Goal: Transaction & Acquisition: Subscribe to service/newsletter

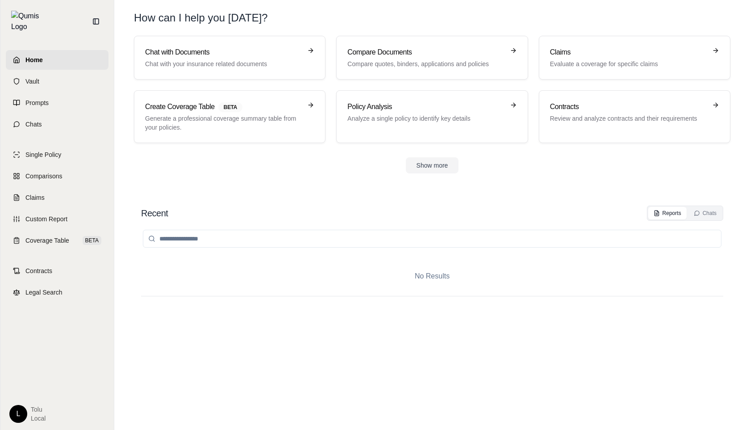
click at [16, 410] on html "Home Vault Prompts Chats Single Policy Comparisons Claims Custom Report Coverag…" at bounding box center [375, 215] width 750 height 430
click at [33, 351] on link "Manage Credits" at bounding box center [39, 346] width 74 height 14
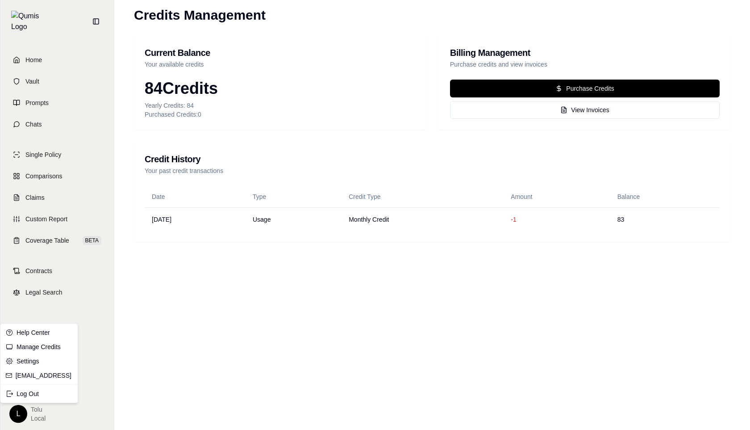
click at [17, 416] on html "Home Vault Prompts Chats Single Policy Comparisons Claims Custom Report Coverag…" at bounding box center [375, 215] width 750 height 430
click at [31, 392] on div "Log Out" at bounding box center [39, 393] width 74 height 14
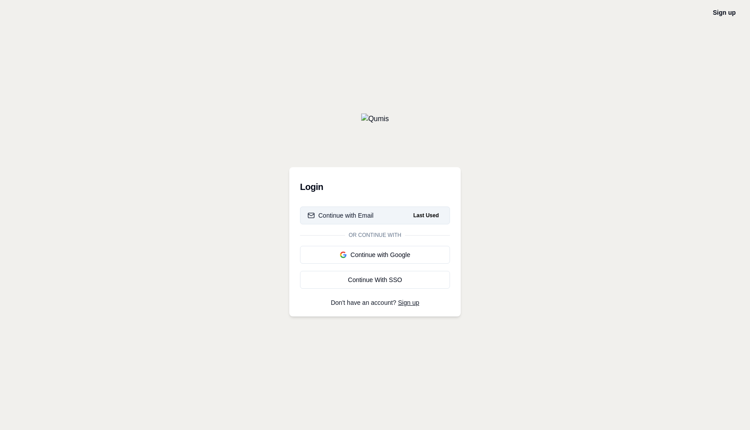
click at [372, 216] on div "Continue with Email" at bounding box center [341, 215] width 66 height 9
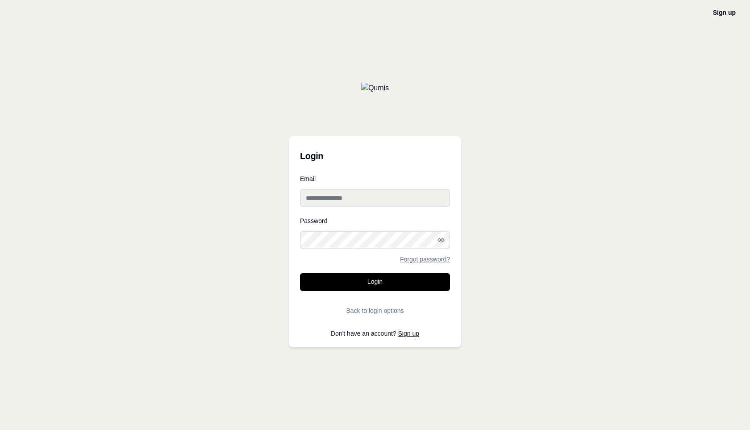
click at [347, 195] on input "Email" at bounding box center [375, 198] width 150 height 18
click at [328, 201] on input "Email" at bounding box center [375, 198] width 150 height 18
type input "**********"
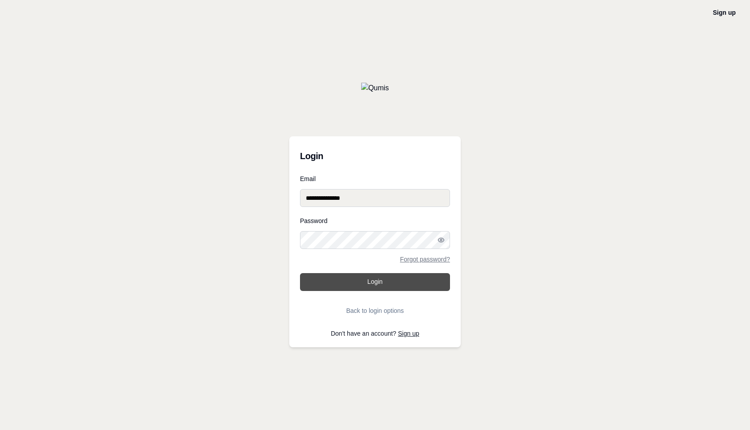
click at [375, 281] on button "Login" at bounding box center [375, 282] width 150 height 18
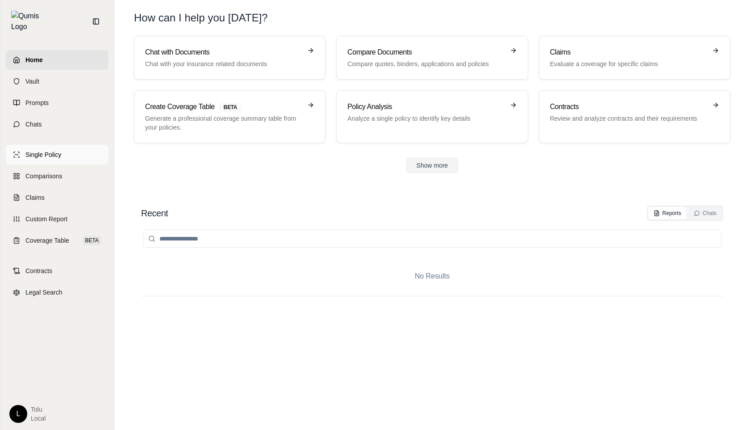
click at [48, 150] on span "Single Policy" at bounding box center [43, 154] width 36 height 9
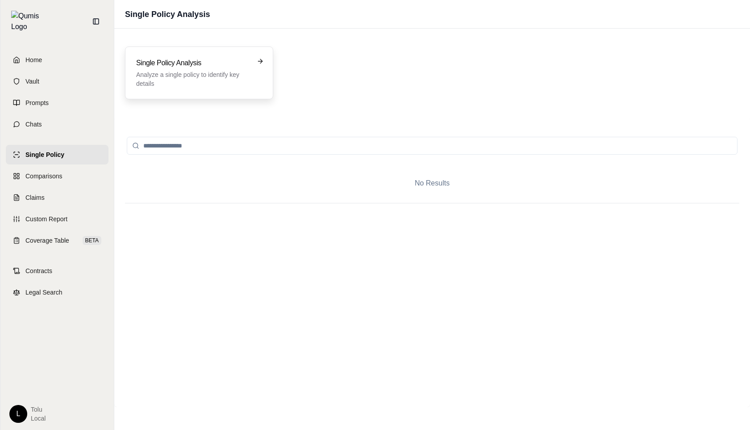
click at [245, 80] on p "Analyze a single policy to identify key details" at bounding box center [192, 79] width 113 height 18
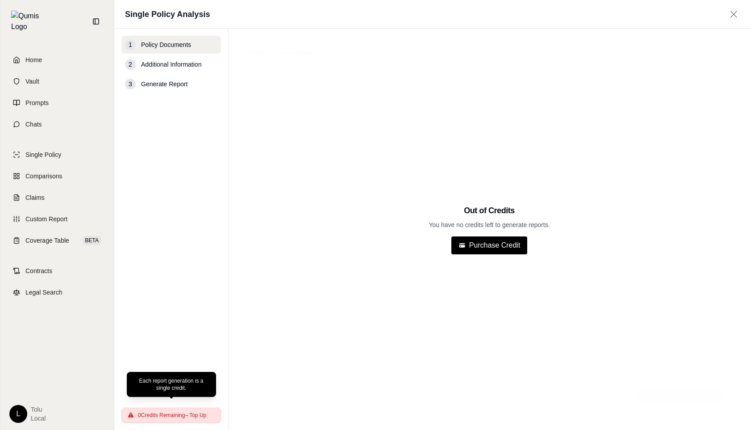
click at [186, 412] on span "0 Credits Remaining – Top Up" at bounding box center [172, 414] width 68 height 7
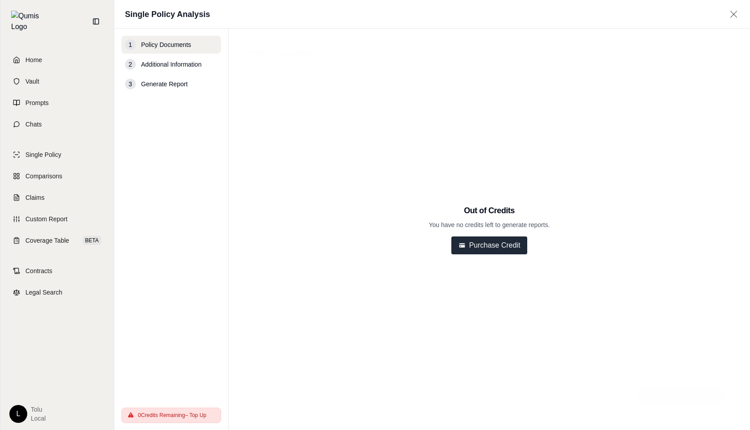
click at [489, 243] on button "Purchase Credit" at bounding box center [489, 245] width 76 height 18
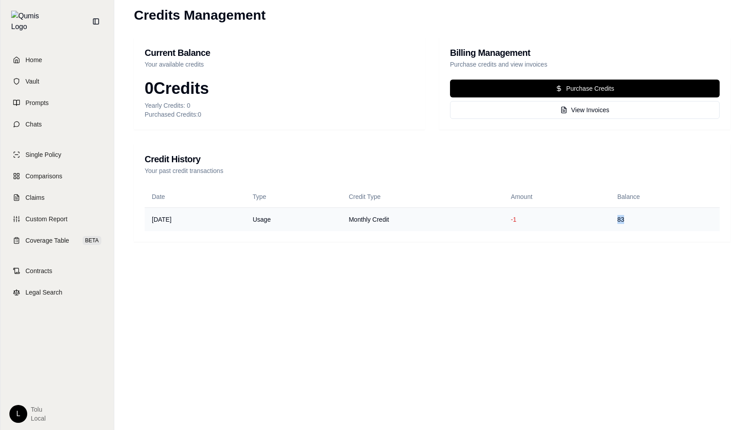
drag, startPoint x: 631, startPoint y: 221, endPoint x: 621, endPoint y: 221, distance: 10.8
click at [621, 222] on td "83" at bounding box center [664, 219] width 109 height 24
click at [16, 413] on html "Home Vault Prompts Chats Single Policy Comparisons Claims Custom Report Coverag…" at bounding box center [375, 215] width 750 height 430
click at [31, 361] on link "Settings" at bounding box center [39, 361] width 74 height 14
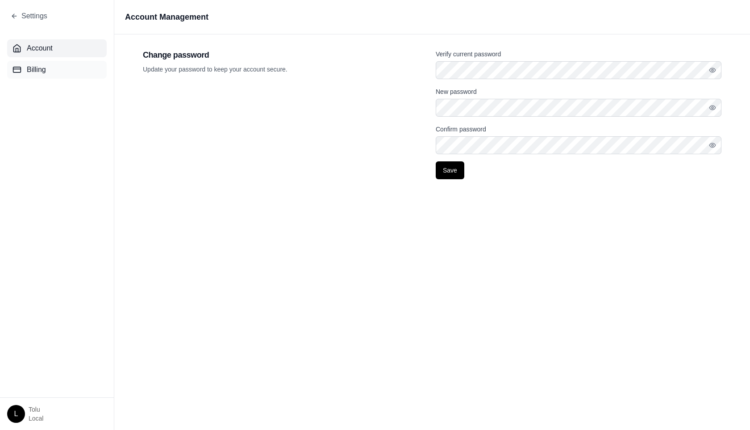
click at [35, 77] on button "Billing" at bounding box center [57, 70] width 100 height 18
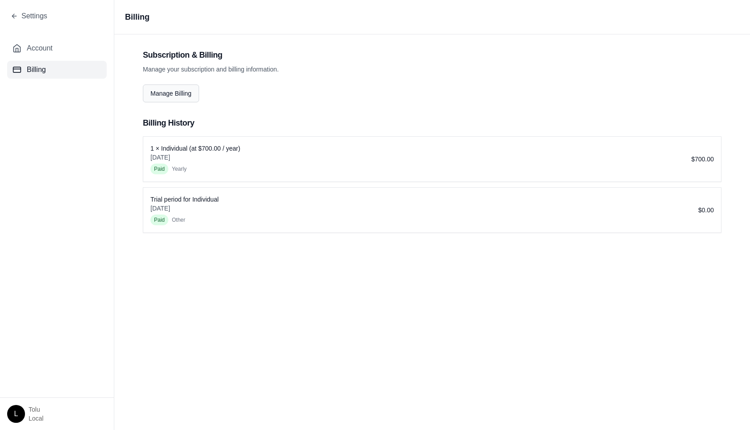
click at [170, 96] on button "Manage Billing" at bounding box center [171, 93] width 56 height 18
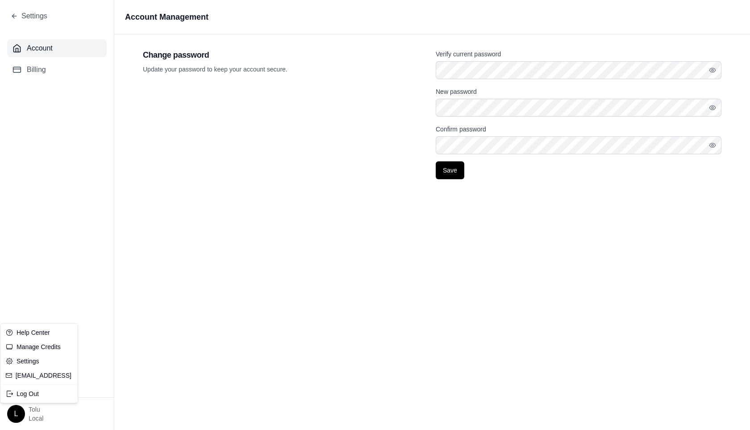
click at [15, 413] on html "Settings Account Billing L tolu Local Account Management Change password Update…" at bounding box center [375, 215] width 750 height 430
click at [46, 346] on link "Manage Credits" at bounding box center [39, 346] width 74 height 14
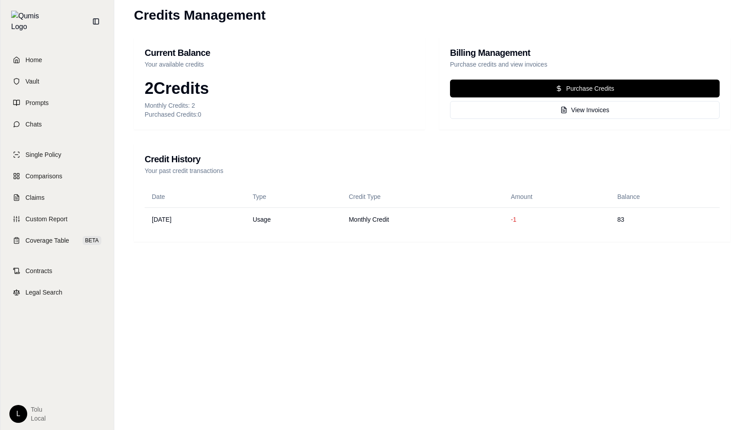
click at [18, 409] on html "Home Vault Prompts Chats Single Policy Comparisons Claims Custom Report Coverag…" at bounding box center [375, 215] width 750 height 430
click at [45, 345] on link "Manage Credits" at bounding box center [39, 346] width 74 height 14
click at [19, 408] on html "Home Vault Prompts Chats Single Policy Comparisons Claims Custom Report Coverag…" at bounding box center [375, 215] width 750 height 430
click at [41, 362] on link "Settings" at bounding box center [39, 361] width 74 height 14
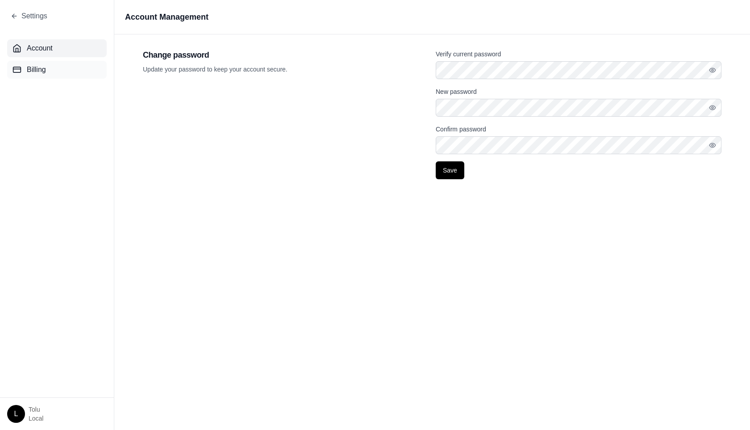
click at [36, 69] on span "Billing" at bounding box center [36, 69] width 19 height 11
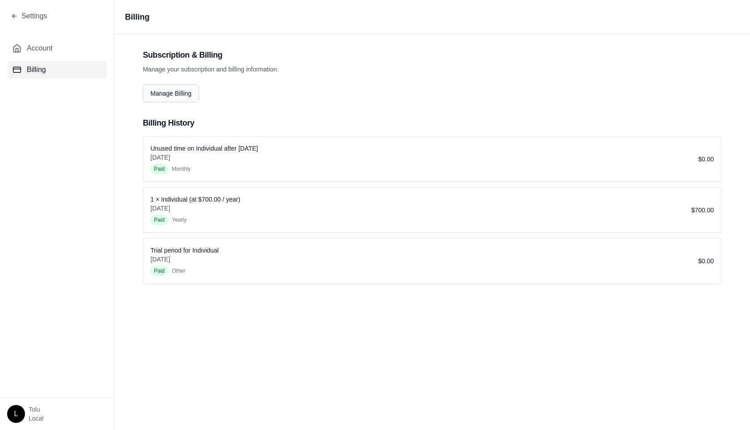
click at [180, 91] on button "Manage Billing" at bounding box center [171, 93] width 56 height 18
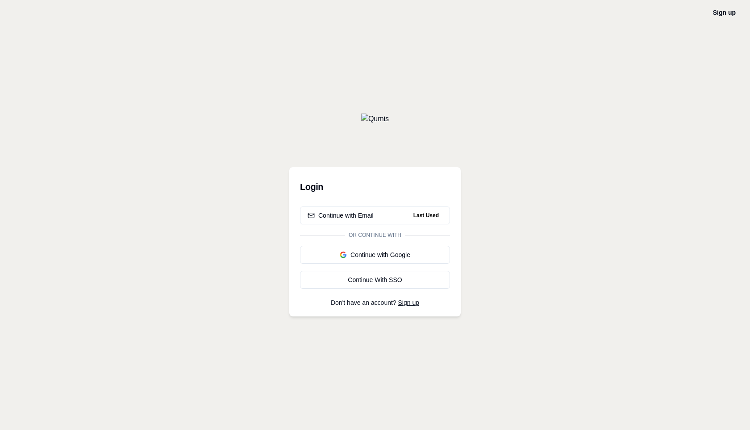
click at [711, 72] on div "Sign up Login Continue with Email Last Used Or continue with Continue with Goog…" at bounding box center [375, 215] width 750 height 430
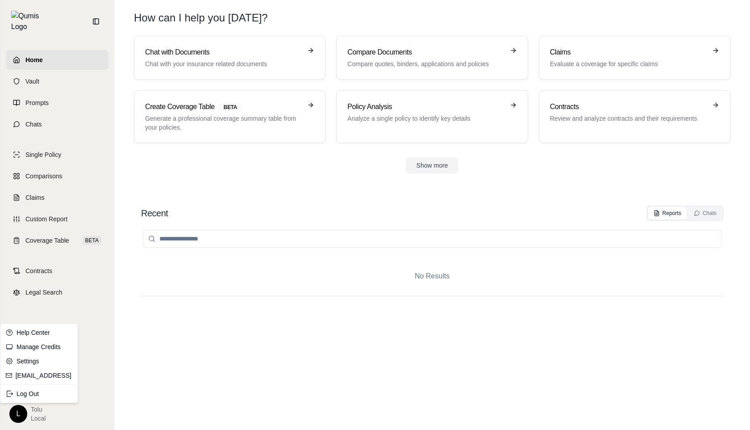
click at [23, 418] on html "Home Vault Prompts Chats Single Policy Comparisons Claims Custom Report Coverag…" at bounding box center [375, 215] width 750 height 430
click at [45, 347] on link "Manage Credits" at bounding box center [39, 346] width 74 height 14
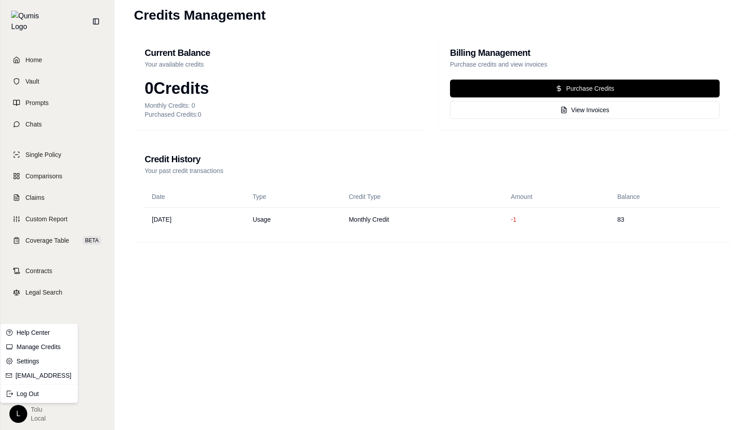
click at [20, 414] on html "Home Vault Prompts Chats Single Policy Comparisons Claims Custom Report Coverag…" at bounding box center [375, 215] width 750 height 430
click at [159, 312] on html "Home Vault Prompts Chats Single Policy Comparisons Claims Custom Report Coverag…" at bounding box center [375, 215] width 750 height 430
click at [17, 411] on html "Home Vault Prompts Chats Single Policy Comparisons Claims Custom Report Coverag…" at bounding box center [375, 215] width 750 height 430
click at [70, 313] on html "Home Vault Prompts Chats Single Policy Comparisons Claims Custom Report Coverag…" at bounding box center [375, 215] width 750 height 430
click at [19, 401] on div "L tolu Local" at bounding box center [57, 409] width 103 height 25
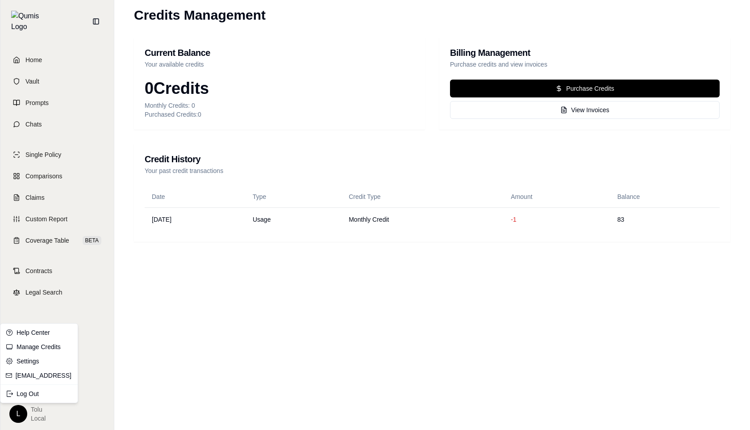
click at [18, 418] on html "Home Vault Prompts Chats Single Policy Comparisons Claims Custom Report Coverag…" at bounding box center [375, 215] width 750 height 430
click at [33, 361] on link "Settings" at bounding box center [39, 361] width 74 height 14
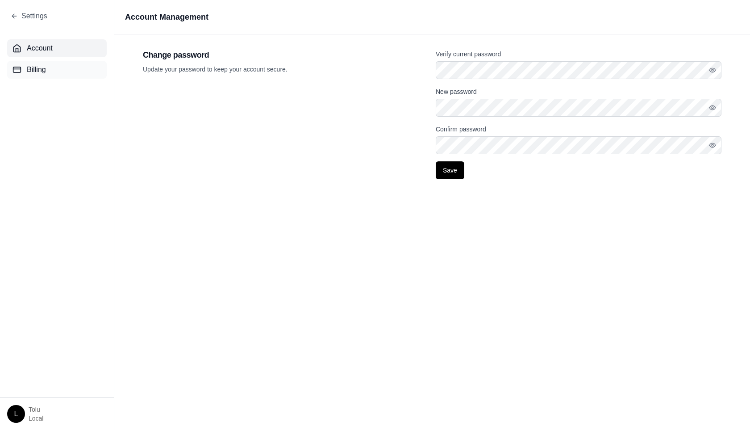
click at [33, 74] on span "Billing" at bounding box center [36, 69] width 19 height 11
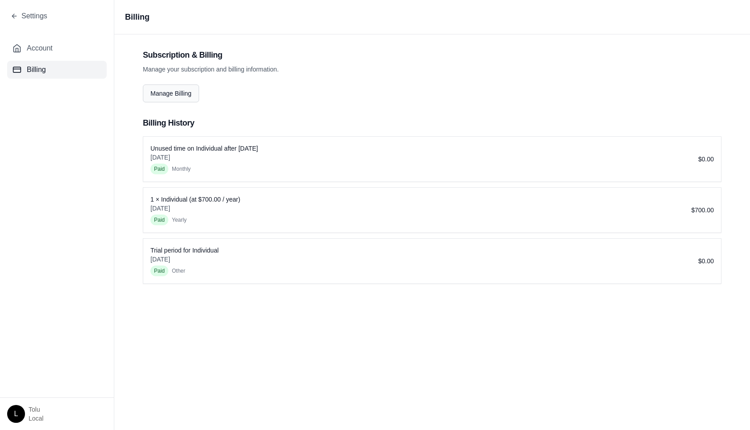
click at [182, 92] on button "Manage Billing" at bounding box center [171, 93] width 56 height 18
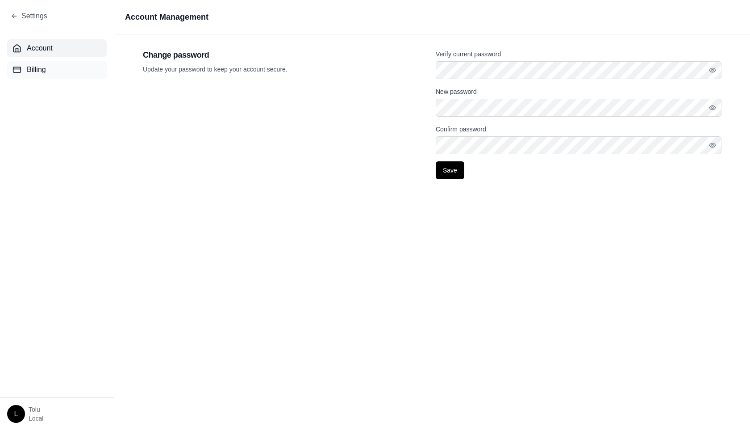
click at [33, 77] on button "Billing" at bounding box center [57, 70] width 100 height 18
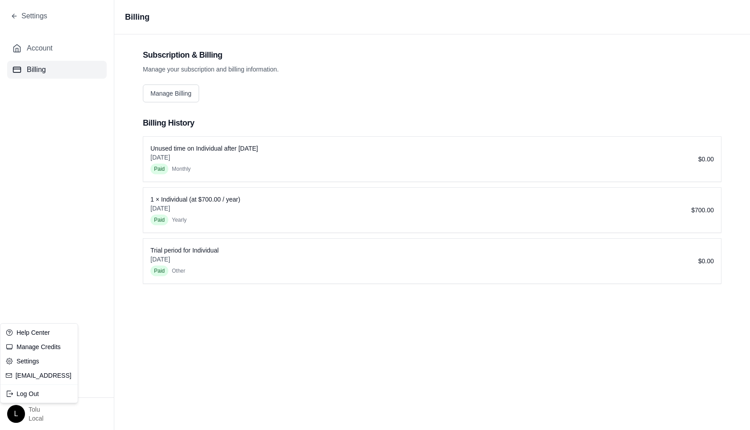
click at [11, 416] on html "Settings Account Billing L tolu Local Billing Subscription & Billing Manage you…" at bounding box center [375, 215] width 750 height 430
click at [36, 349] on link "Manage Credits" at bounding box center [39, 346] width 74 height 14
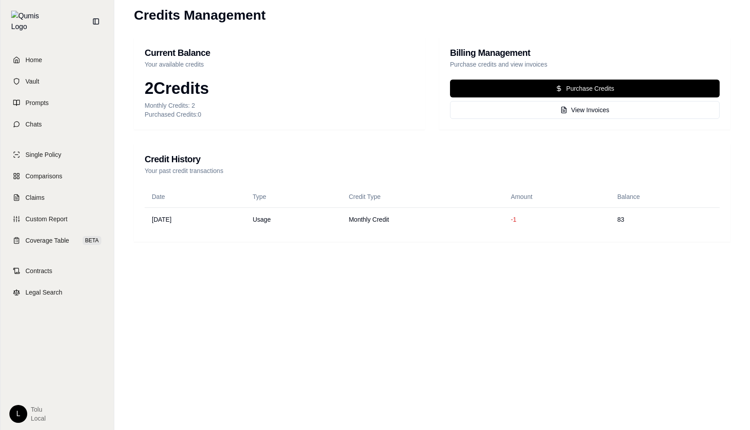
drag, startPoint x: 212, startPoint y: 92, endPoint x: 127, endPoint y: 93, distance: 85.3
click at [127, 93] on div "Credits Management Current Balance Your available credits 2 Credits Monthly Cre…" at bounding box center [432, 129] width 625 height 259
click at [17, 415] on html "Home Vault Prompts Chats Single Policy Comparisons Claims Custom Report Coverag…" at bounding box center [375, 215] width 750 height 430
click at [33, 360] on link "Settings" at bounding box center [39, 361] width 74 height 14
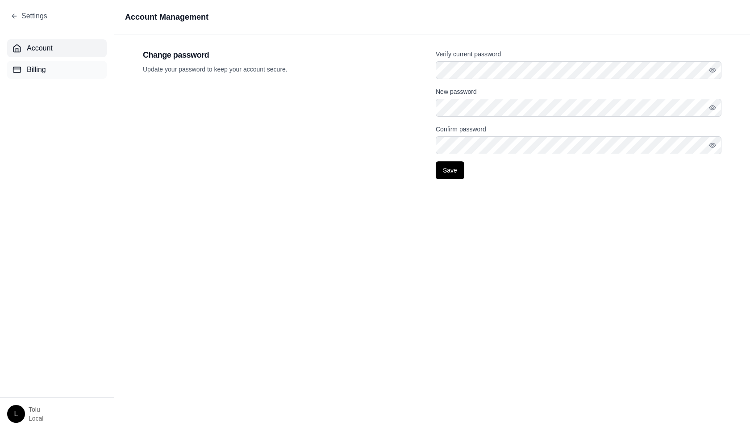
click at [51, 62] on button "Billing" at bounding box center [57, 70] width 100 height 18
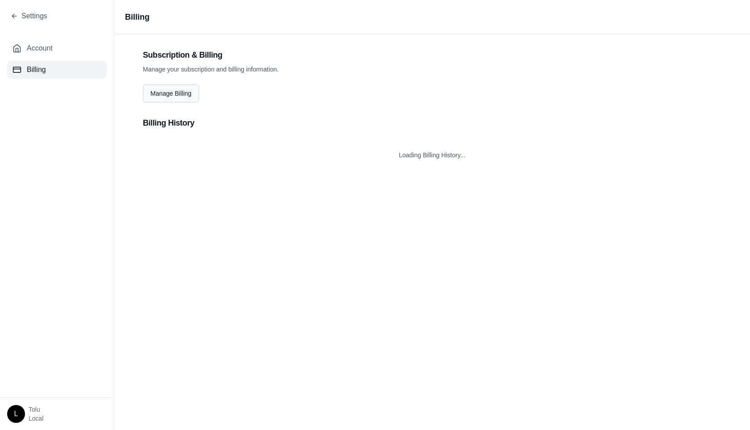
click at [167, 92] on button "Manage Billing" at bounding box center [171, 93] width 56 height 18
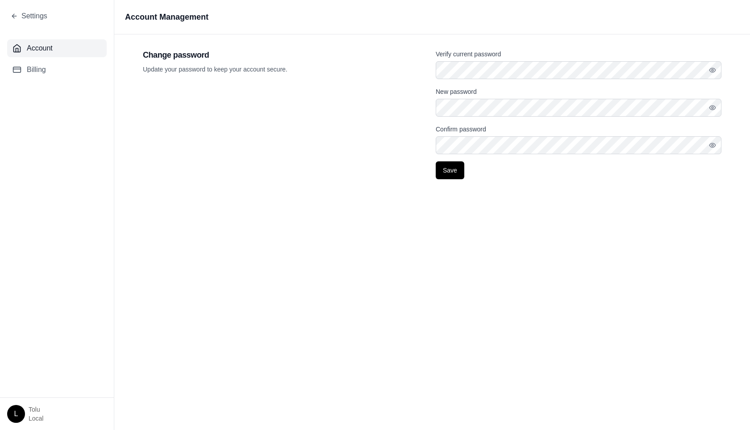
click at [17, 414] on html "Settings Account Billing L tolu Local Account Management Change password Update…" at bounding box center [375, 215] width 750 height 430
click at [33, 390] on div "Log Out" at bounding box center [39, 393] width 74 height 14
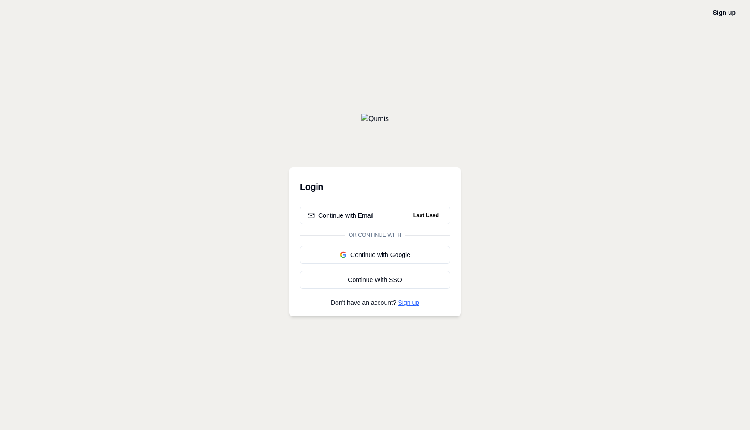
click at [411, 301] on link "Sign up" at bounding box center [408, 302] width 21 height 7
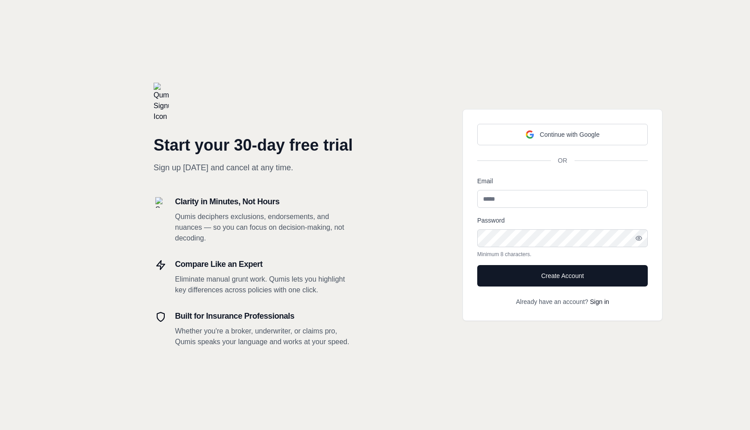
click at [501, 201] on input "Email" at bounding box center [562, 199] width 171 height 18
click at [495, 199] on input "**********" at bounding box center [562, 199] width 171 height 18
type input "**********"
click at [550, 278] on button "Create Account" at bounding box center [562, 275] width 171 height 21
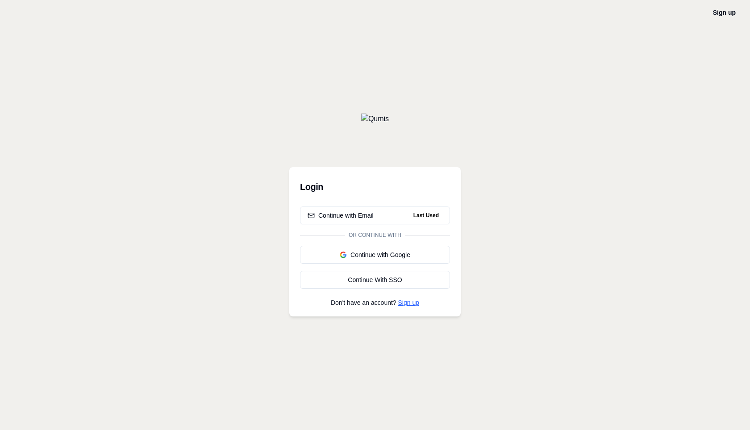
click at [406, 299] on link "Sign up" at bounding box center [408, 302] width 21 height 7
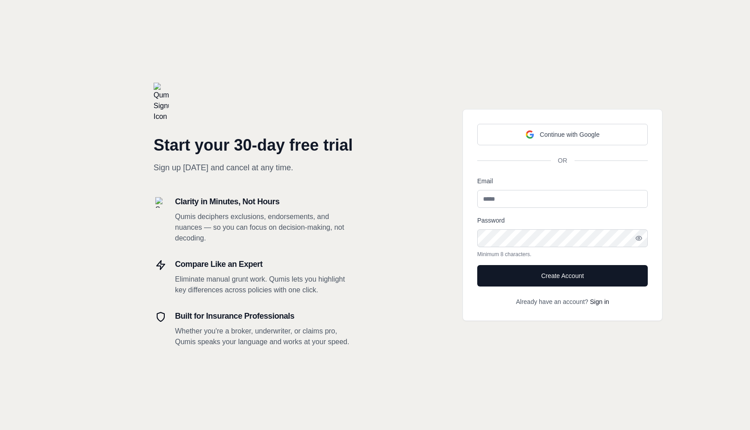
click at [516, 200] on input "Email" at bounding box center [562, 199] width 171 height 18
type input "**********"
click at [586, 219] on div "Password Minimum 8 characters." at bounding box center [562, 236] width 171 height 43
click at [552, 278] on button "Create Account" at bounding box center [562, 275] width 171 height 21
